Goal: Task Accomplishment & Management: Manage account settings

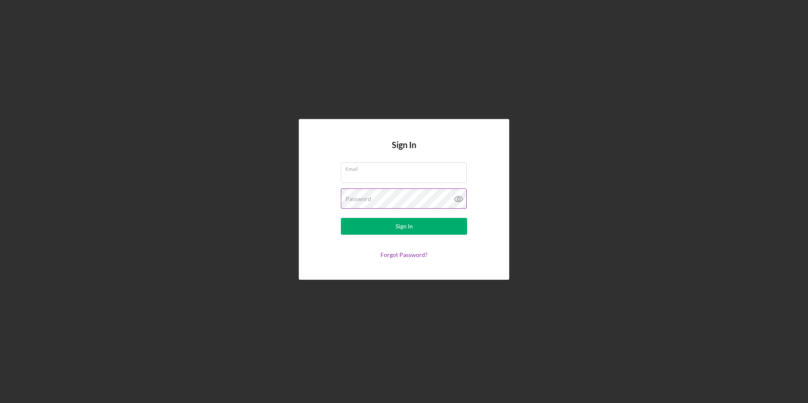
type input "[EMAIL_ADDRESS][DOMAIN_NAME]"
click at [459, 200] on icon at bounding box center [458, 199] width 3 height 3
click at [459, 198] on line at bounding box center [458, 199] width 7 height 7
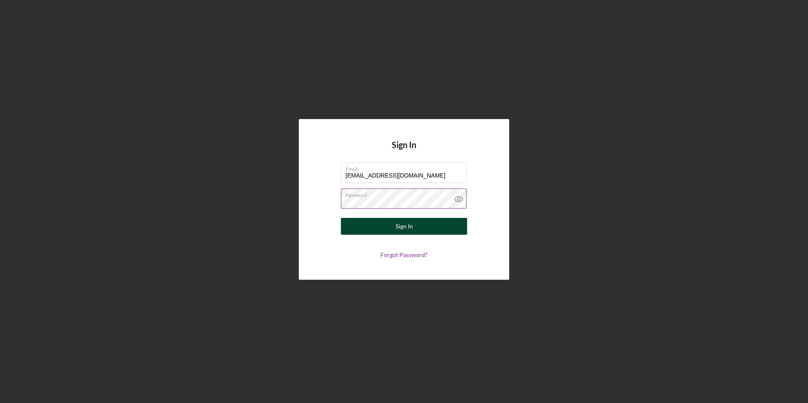
click at [423, 230] on button "Sign In" at bounding box center [404, 226] width 126 height 17
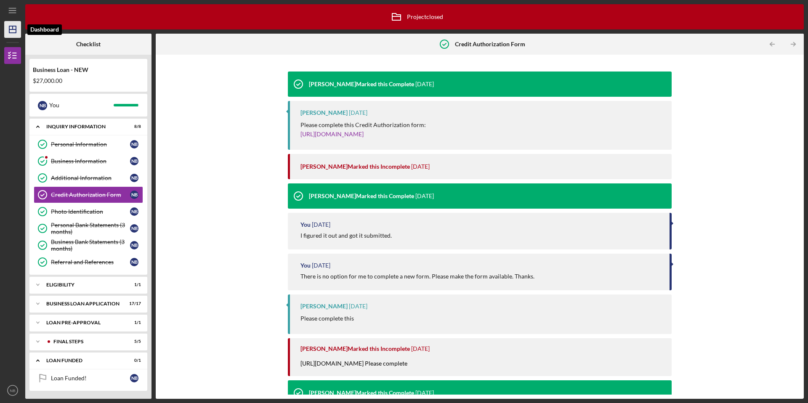
click at [12, 31] on icon "Icon/Dashboard" at bounding box center [12, 29] width 21 height 21
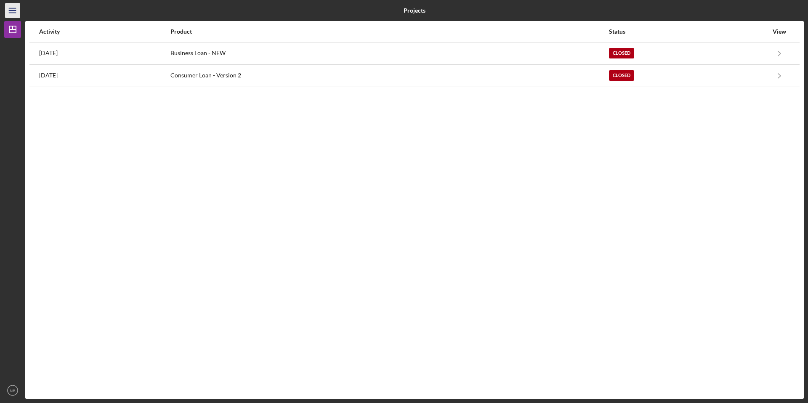
click at [9, 8] on icon "Icon/Menu" at bounding box center [12, 10] width 19 height 19
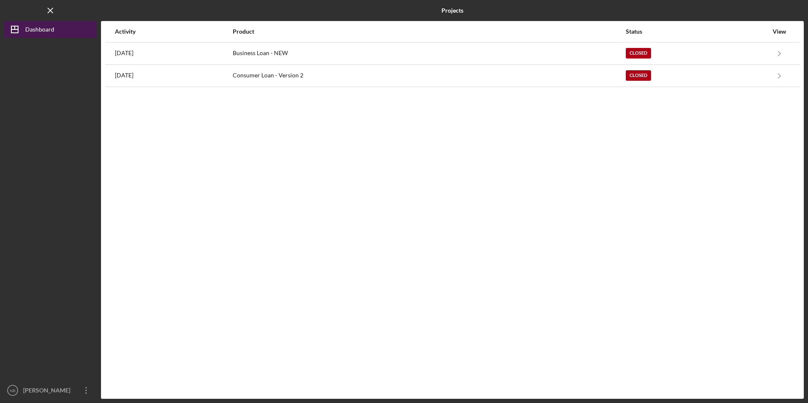
click at [76, 27] on button "Icon/Dashboard Dashboard" at bounding box center [50, 29] width 93 height 17
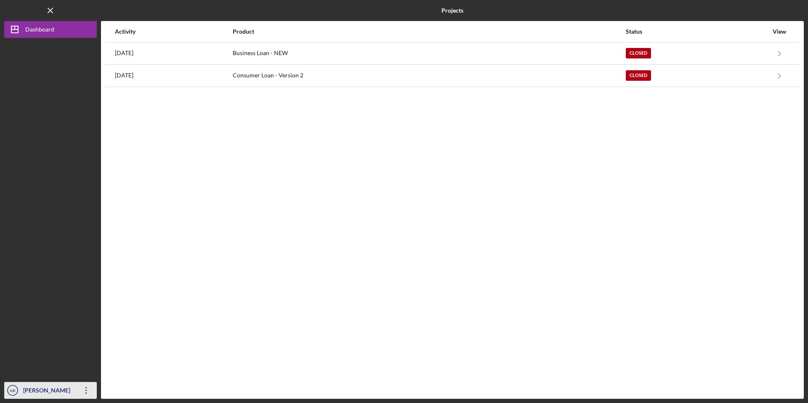
click at [42, 385] on div "[PERSON_NAME]" at bounding box center [48, 391] width 55 height 19
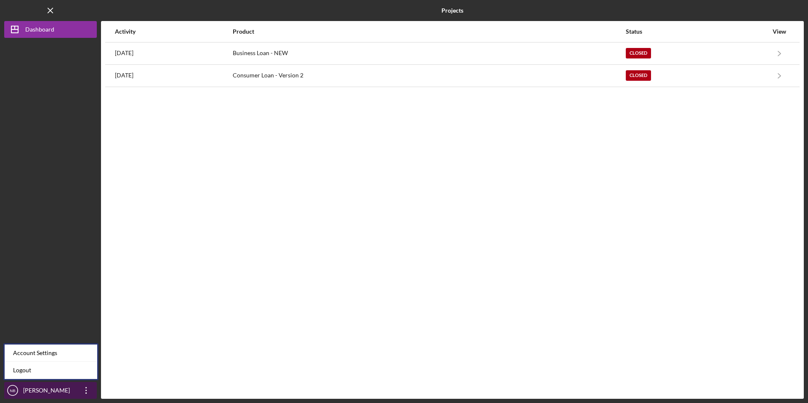
click at [83, 392] on icon "Icon/Overflow" at bounding box center [86, 390] width 21 height 21
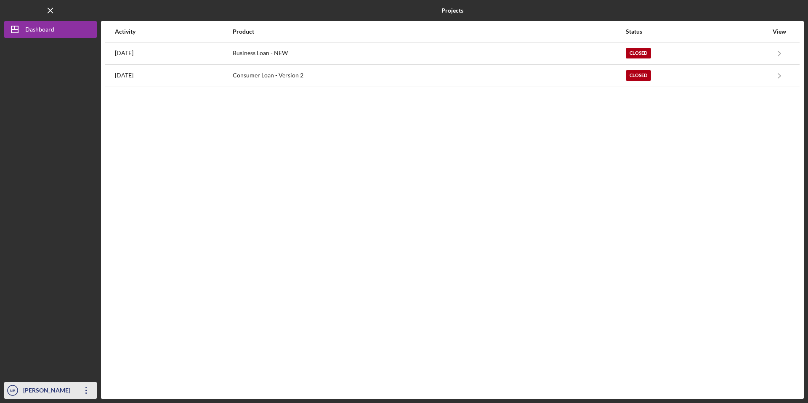
click at [86, 392] on icon "Icon/Overflow" at bounding box center [86, 390] width 21 height 21
click at [170, 370] on div "Activity Product Status View [DATE] Business Loan - NEW Closed Icon/Navigate Bu…" at bounding box center [452, 210] width 702 height 378
